Goal: Transaction & Acquisition: Purchase product/service

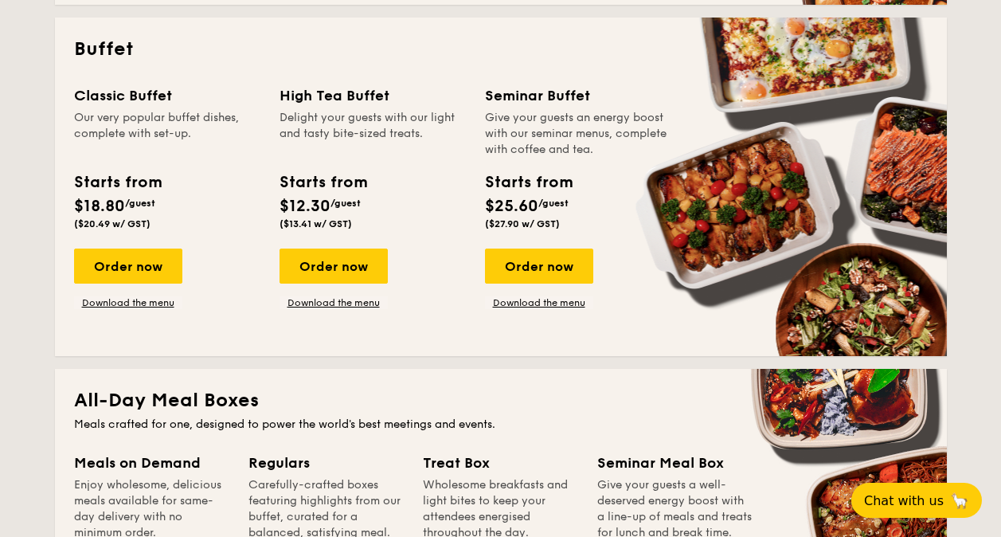
scroll to position [796, 0]
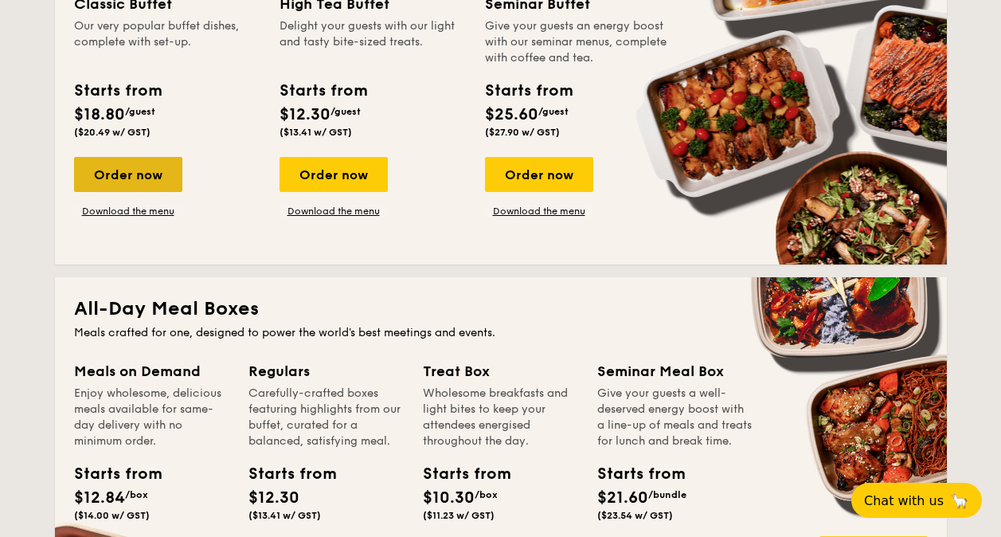
drag, startPoint x: 148, startPoint y: 169, endPoint x: 135, endPoint y: 169, distance: 12.7
click at [135, 169] on div "Order now" at bounding box center [128, 174] width 108 height 35
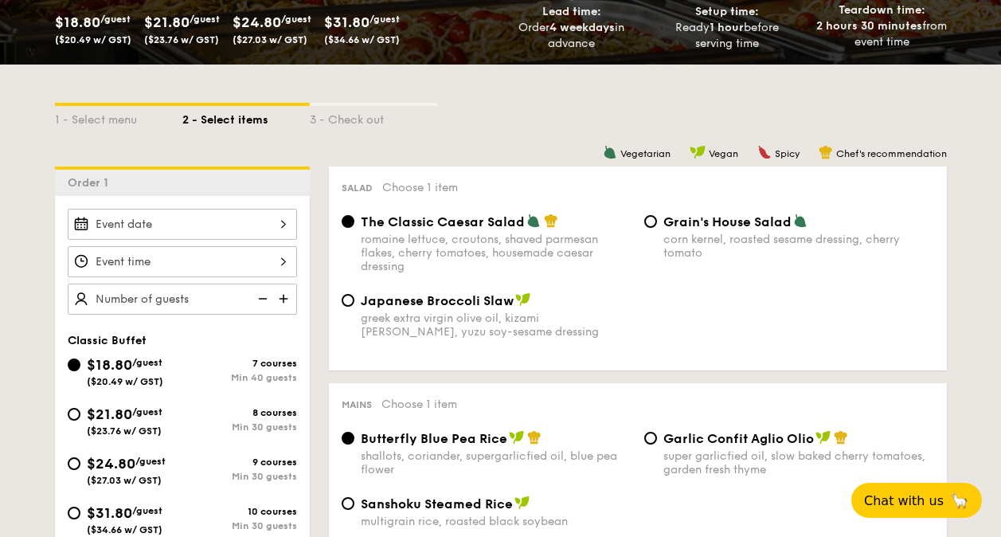
scroll to position [396, 0]
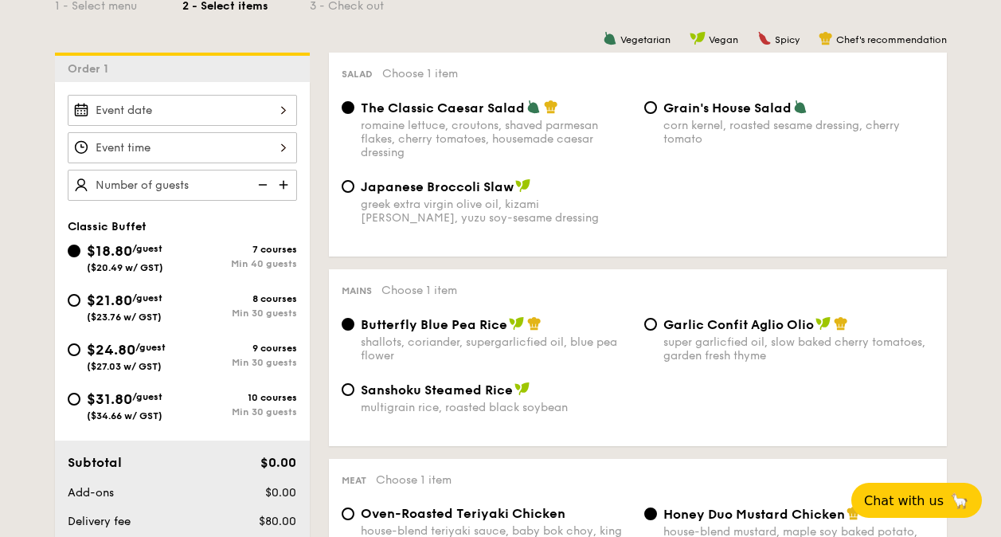
click at [187, 185] on input "text" at bounding box center [182, 185] width 229 height 31
type input "40 guests"
click at [265, 185] on img at bounding box center [261, 185] width 24 height 30
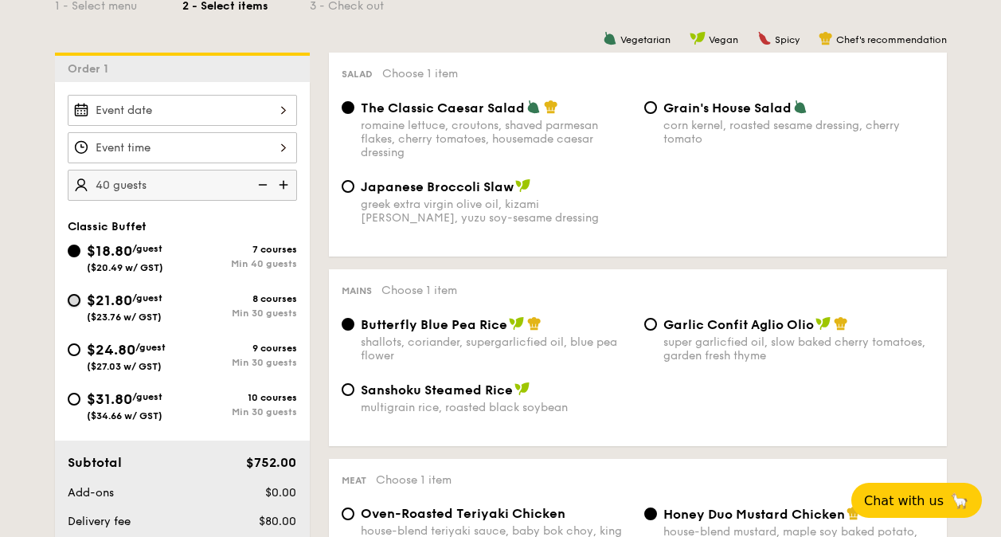
click at [70, 297] on input "$21.80 /guest ($23.76 w/ GST) 8 courses Min 30 guests" at bounding box center [74, 300] width 13 height 13
radio input "true"
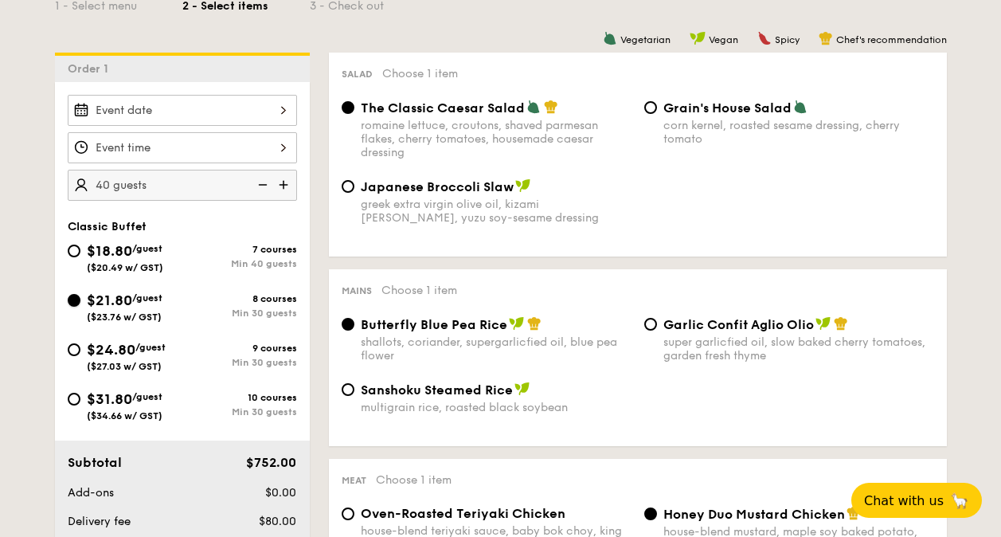
radio input "true"
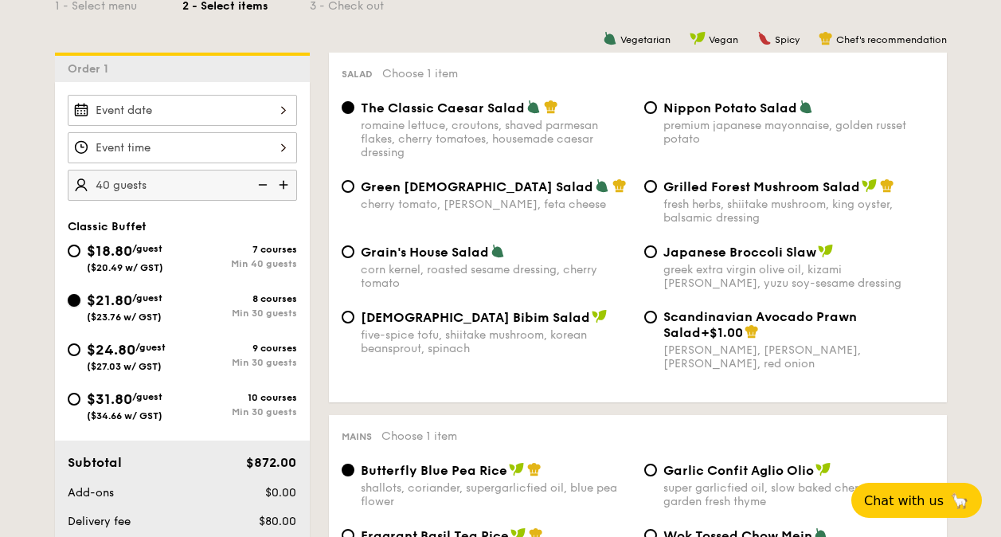
click at [72, 297] on input "$21.80 /guest ($23.76 w/ GST) 8 courses Min 30 guests" at bounding box center [74, 300] width 13 height 13
click at [256, 183] on img at bounding box center [261, 185] width 24 height 30
click at [265, 188] on img at bounding box center [261, 185] width 24 height 30
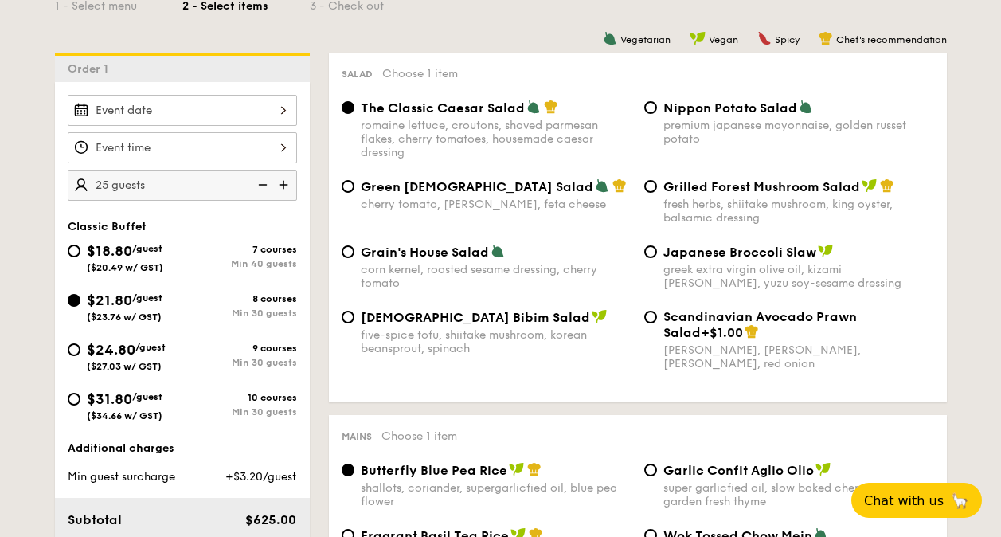
click at [264, 187] on img at bounding box center [261, 185] width 24 height 30
type input "20 guests"
click at [73, 252] on input "$18.80 /guest ($20.49 w/ GST) 7 courses Min 40 guests" at bounding box center [74, 251] width 13 height 13
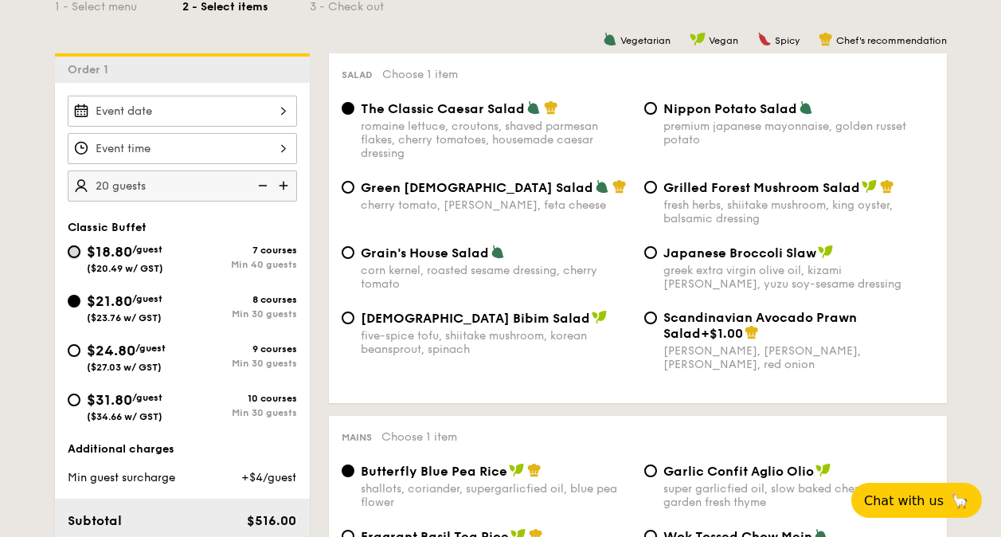
radio input "true"
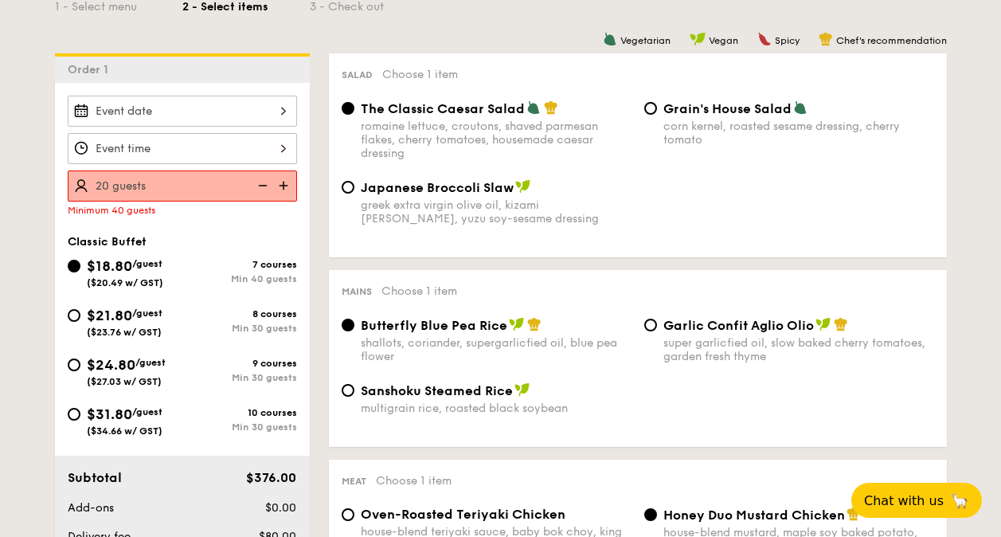
click at [62, 318] on div "$21.80 /guest ($23.76 w/ GST) 8 courses Min 30 guests" at bounding box center [182, 325] width 242 height 43
click at [72, 318] on input "$21.80 /guest ($23.76 w/ GST) 8 courses Min 30 guests" at bounding box center [74, 315] width 13 height 13
radio input "true"
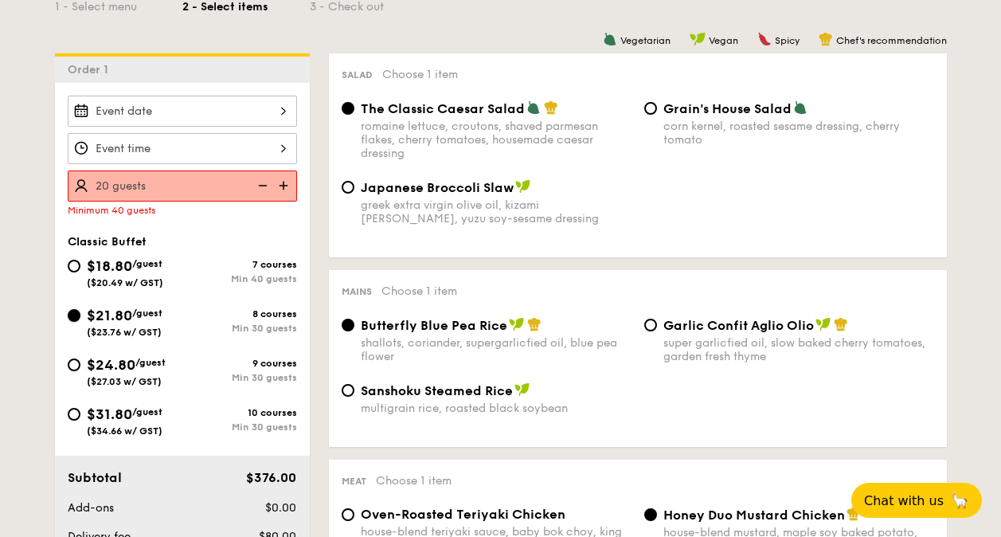
radio input "true"
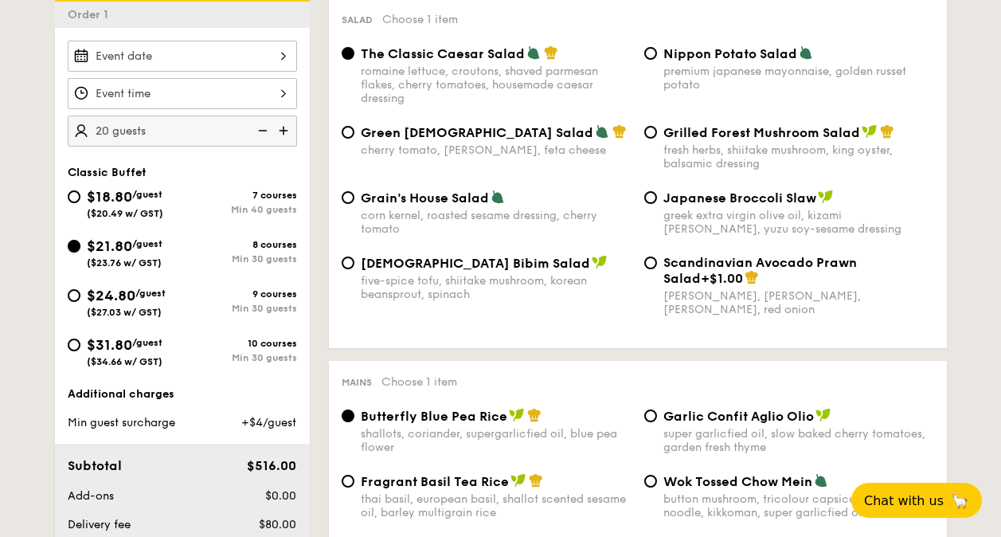
scroll to position [474, 0]
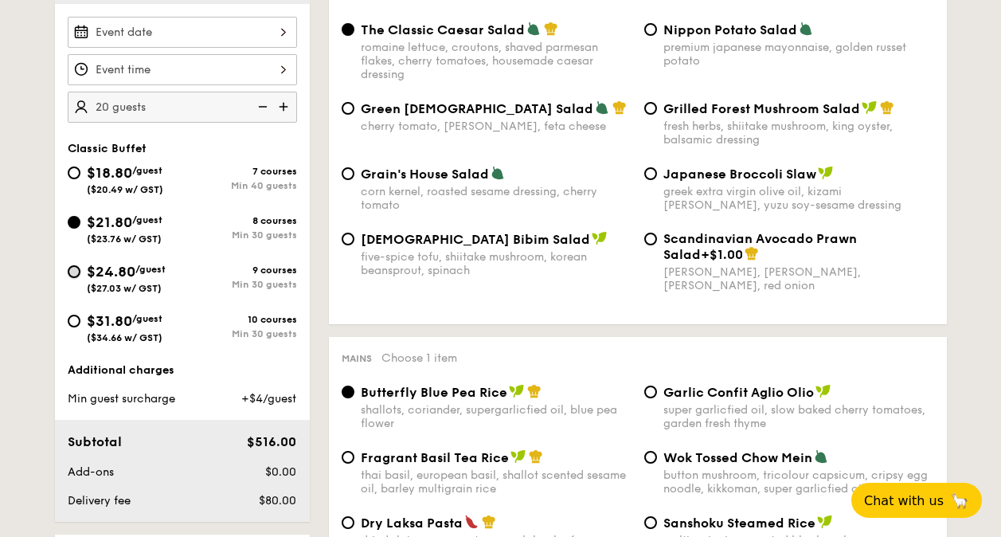
click at [72, 272] on input "$24.80 /guest ($27.03 w/ GST) 9 courses Min 30 guests" at bounding box center [74, 271] width 13 height 13
radio input "true"
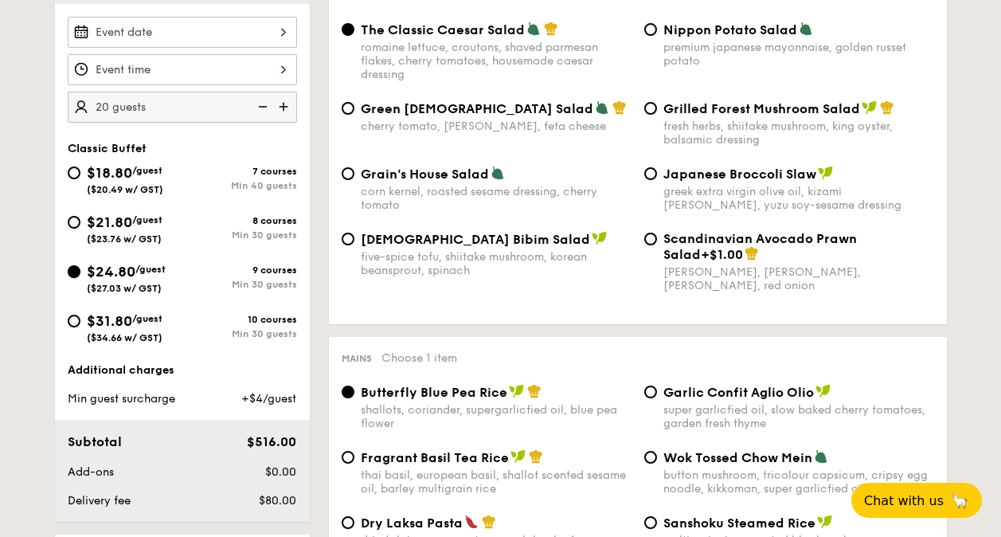
radio input "true"
click at [284, 107] on img at bounding box center [285, 107] width 24 height 30
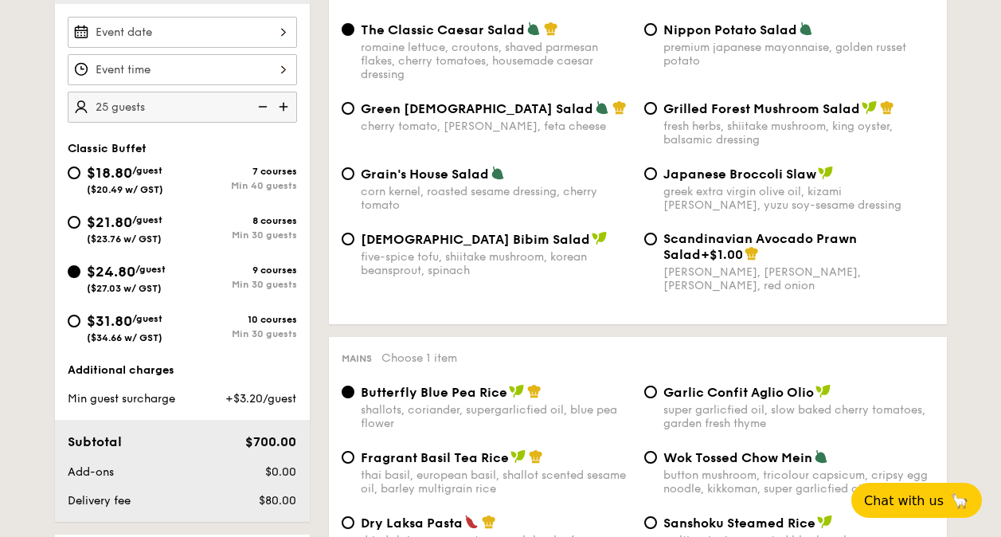
click at [260, 107] on img at bounding box center [261, 107] width 24 height 30
type input "20 guests"
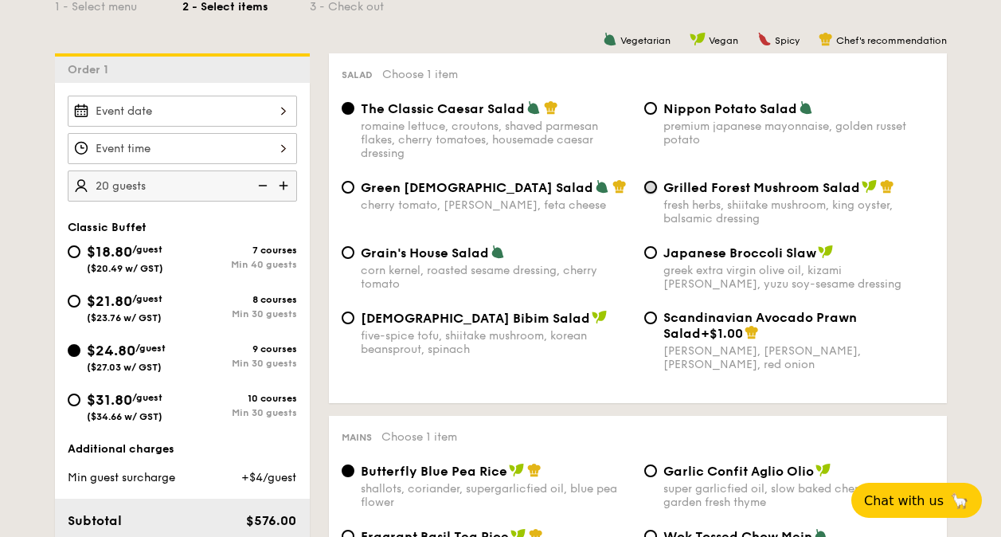
click at [651, 187] on input "Grilled Forest Mushroom Salad fresh herbs, shiitake mushroom, king oyster, bals…" at bounding box center [650, 187] width 13 height 13
radio input "true"
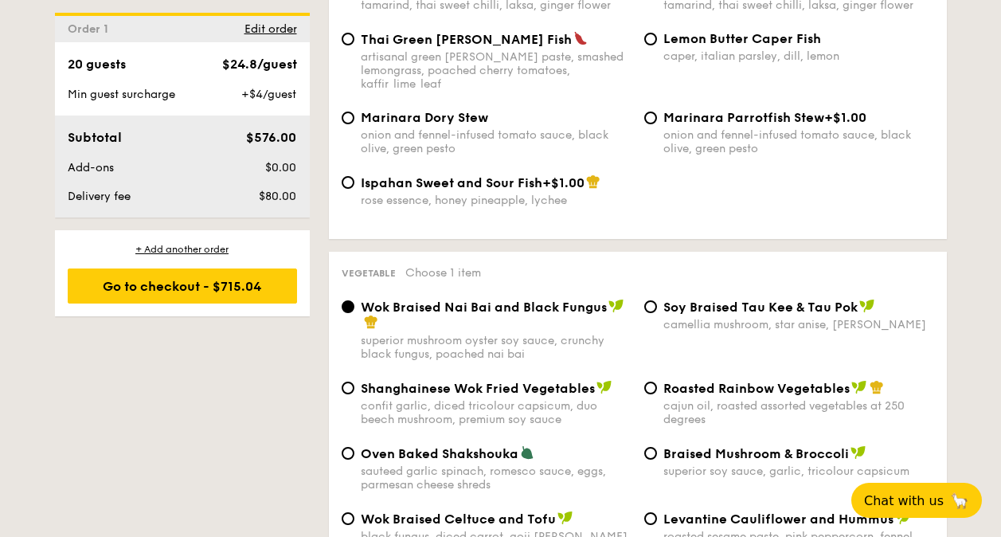
scroll to position [1899, 0]
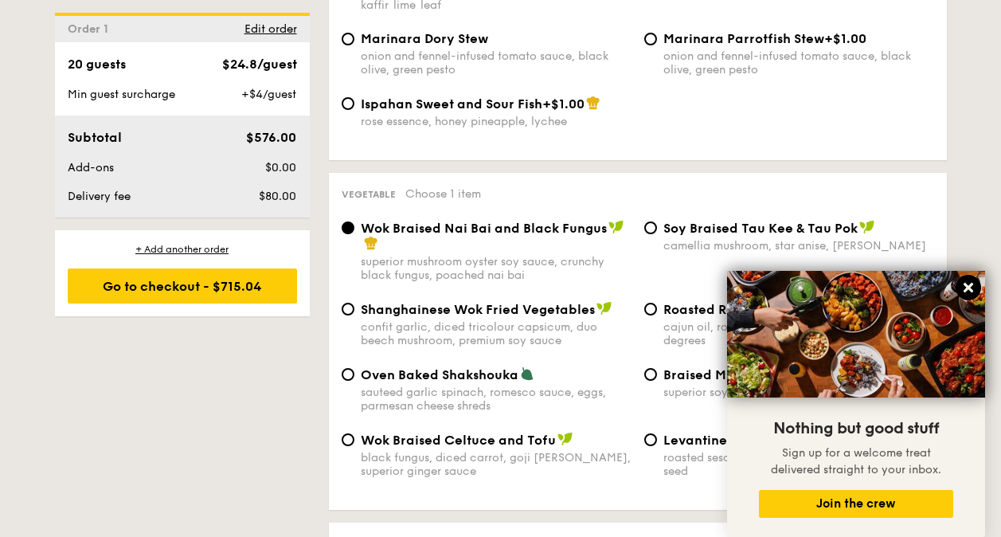
click at [968, 287] on icon at bounding box center [968, 288] width 10 height 10
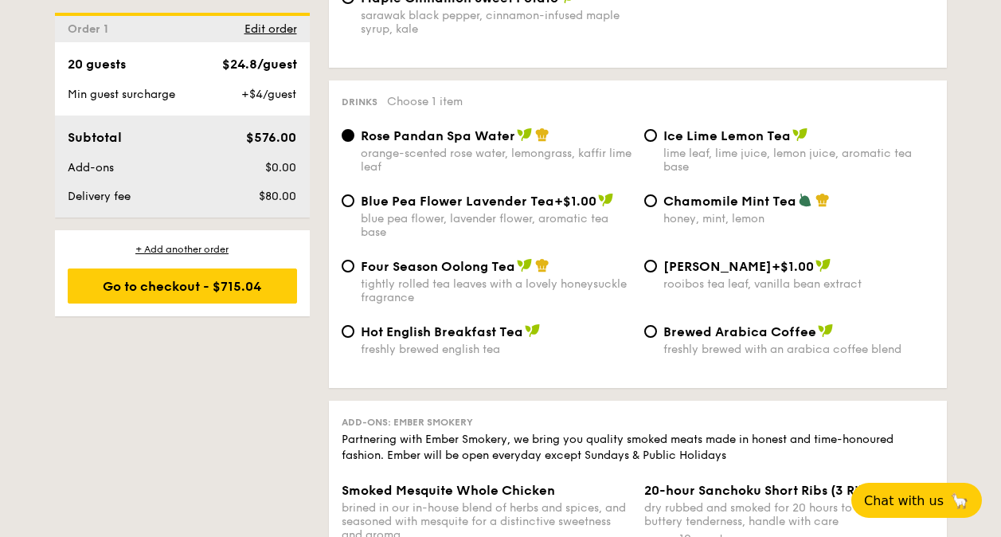
scroll to position [3403, 0]
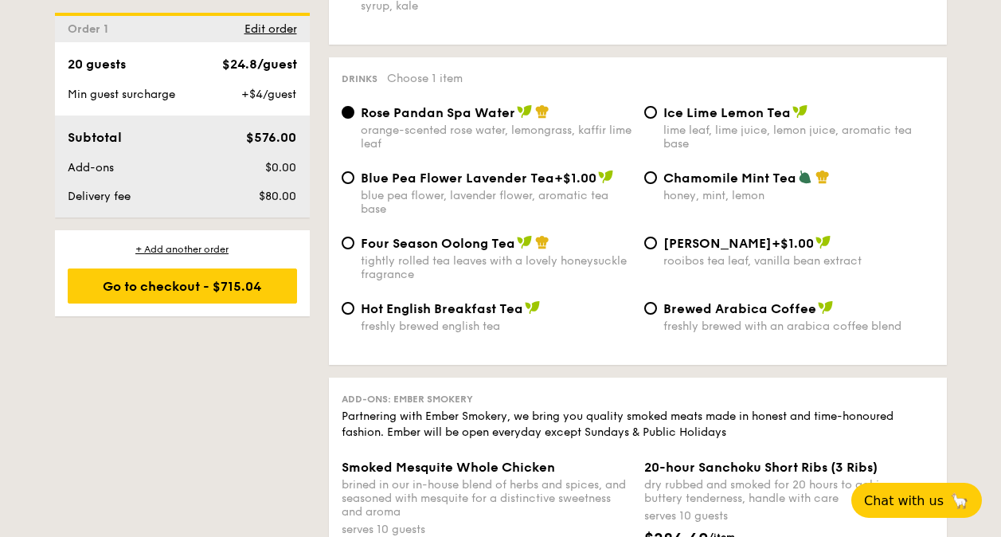
click at [363, 170] on span "Blue Pea Flower Lavender Tea" at bounding box center [457, 177] width 193 height 15
click at [354, 171] on input "Blue Pea Flower Lavender Tea +$1.00 blue pea flower, lavender flower, aromatic …" at bounding box center [348, 177] width 13 height 13
radio input "true"
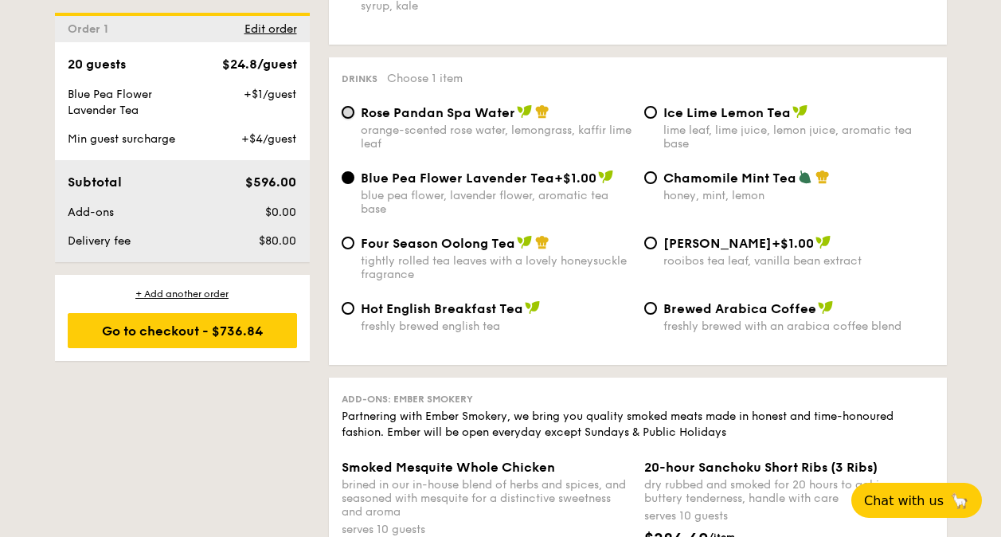
click at [343, 106] on input "Rose Pandan Spa Water orange-scented rose water, lemongrass, kaffir lime leaf" at bounding box center [348, 112] width 13 height 13
radio input "true"
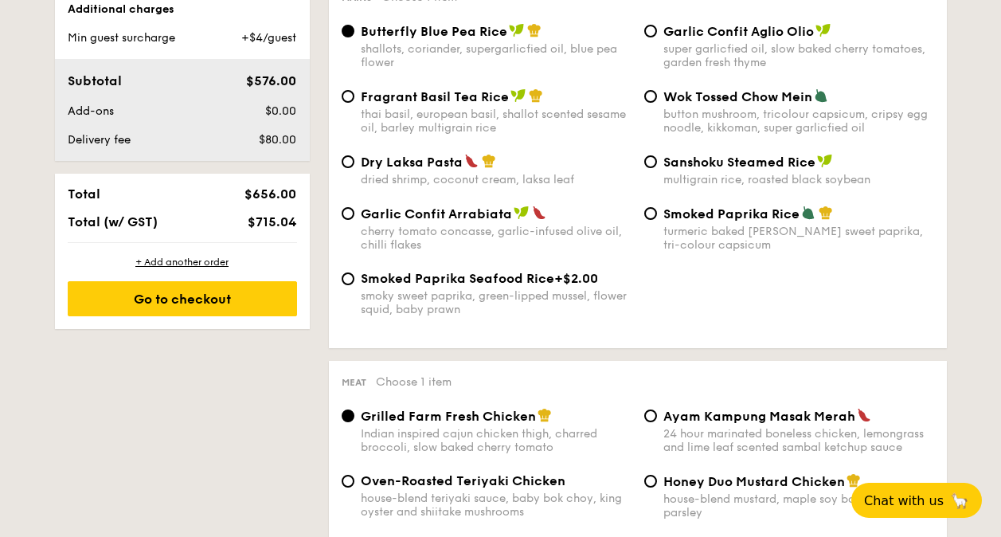
scroll to position [791, 0]
